Goal: Find specific page/section: Find specific page/section

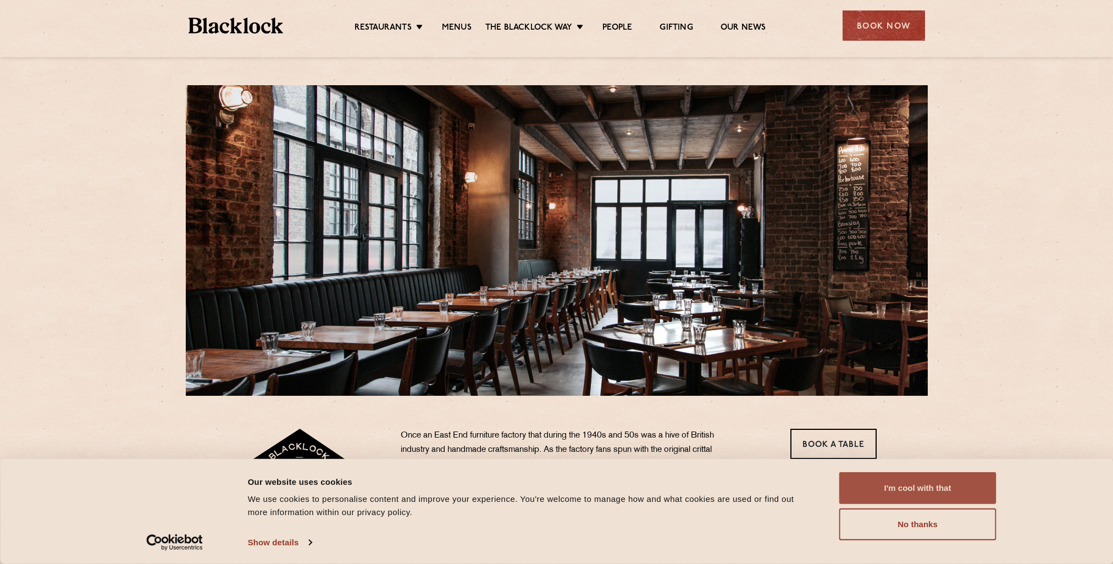
click at [966, 495] on button "I'm cool with that" at bounding box center [917, 488] width 157 height 32
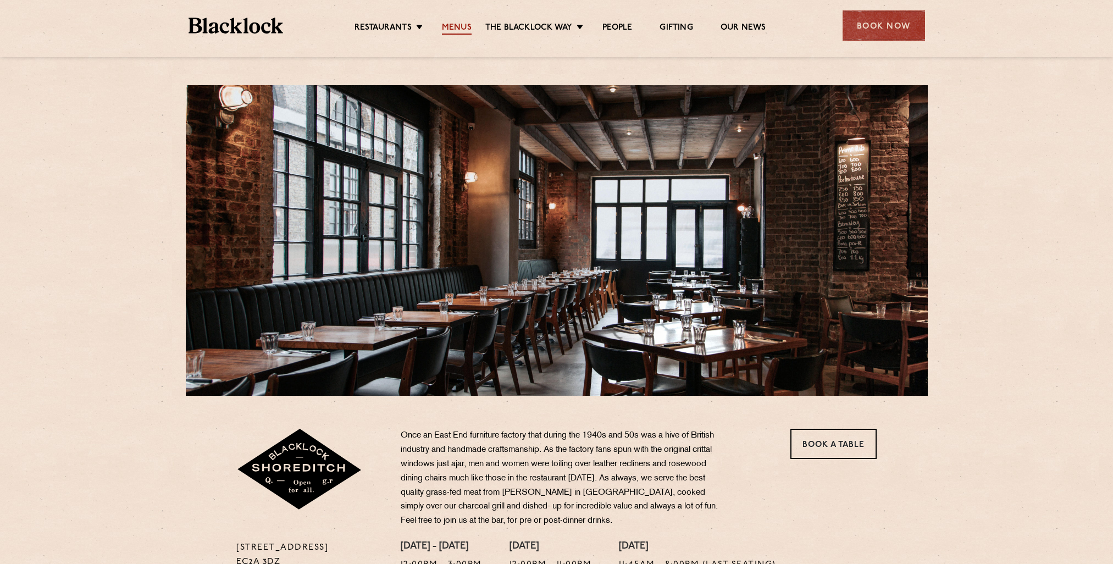
click at [463, 27] on link "Menus" at bounding box center [457, 29] width 30 height 12
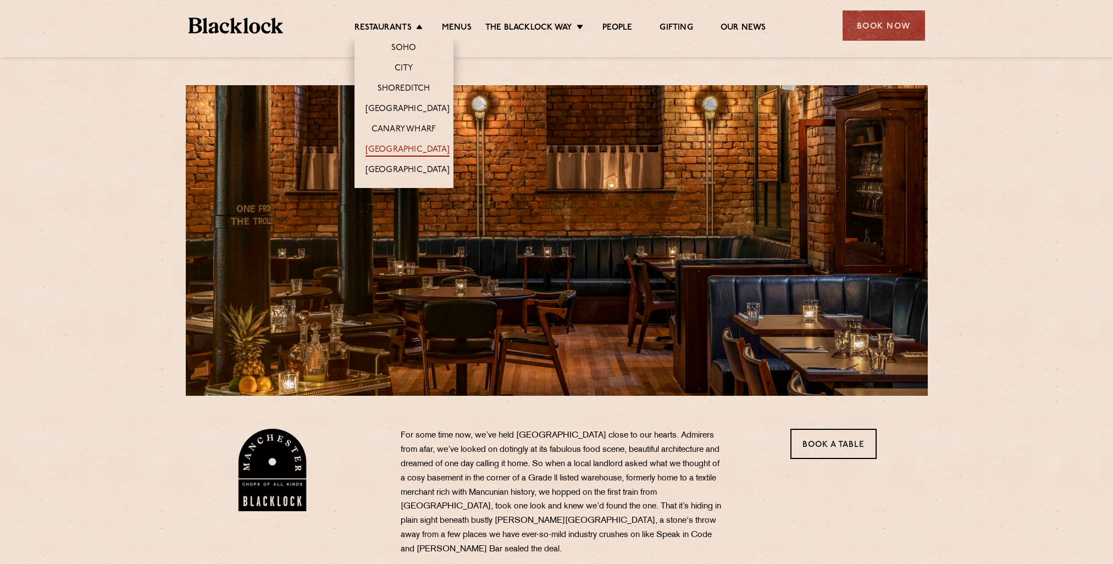
click at [414, 151] on link "[GEOGRAPHIC_DATA]" at bounding box center [407, 151] width 84 height 12
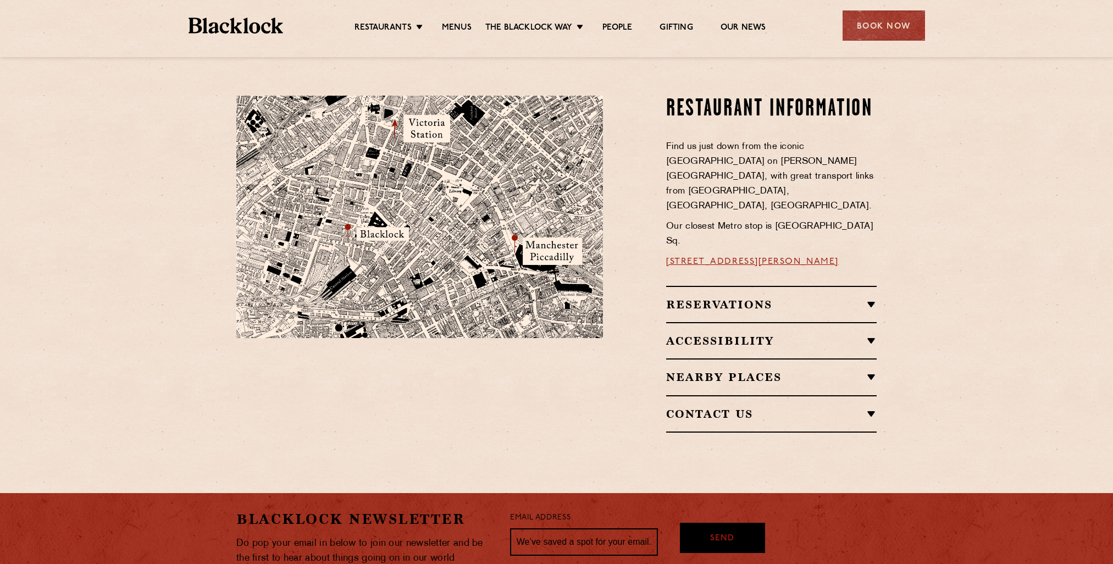
scroll to position [724, 0]
